Goal: Information Seeking & Learning: Find specific fact

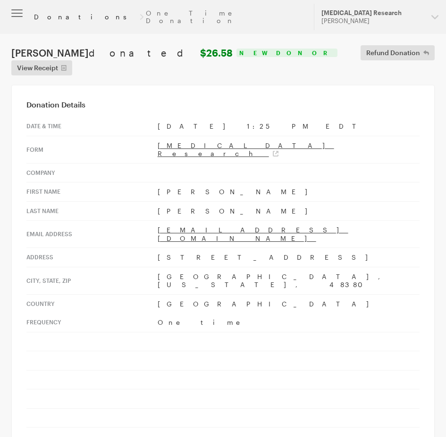
click at [39, 15] on link "Donations" at bounding box center [85, 17] width 103 height 8
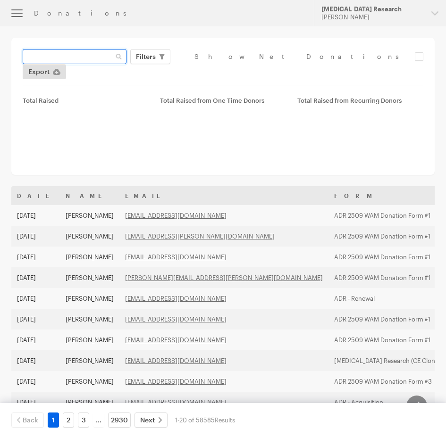
click at [97, 55] on input "text" at bounding box center [75, 56] width 104 height 15
paste input "[EMAIL_ADDRESS][DOMAIN_NAME]"
type input "[EMAIL_ADDRESS][DOMAIN_NAME]"
click at [217, 69] on button "Apply" at bounding box center [232, 76] width 30 height 15
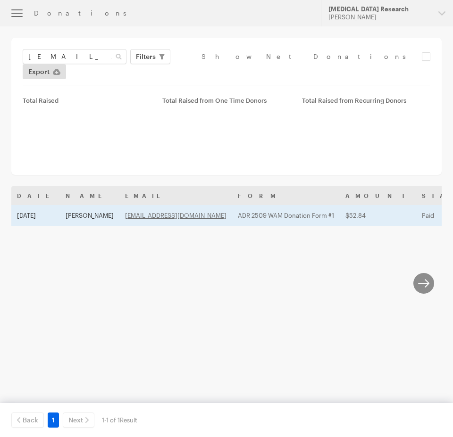
click at [76, 205] on td "Sarah DeFazio" at bounding box center [89, 215] width 59 height 21
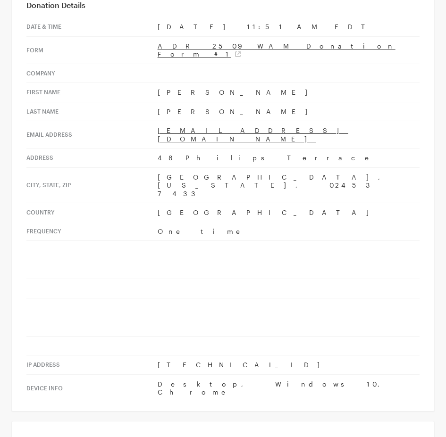
scroll to position [94, 0]
